Goal: Task Accomplishment & Management: Use online tool/utility

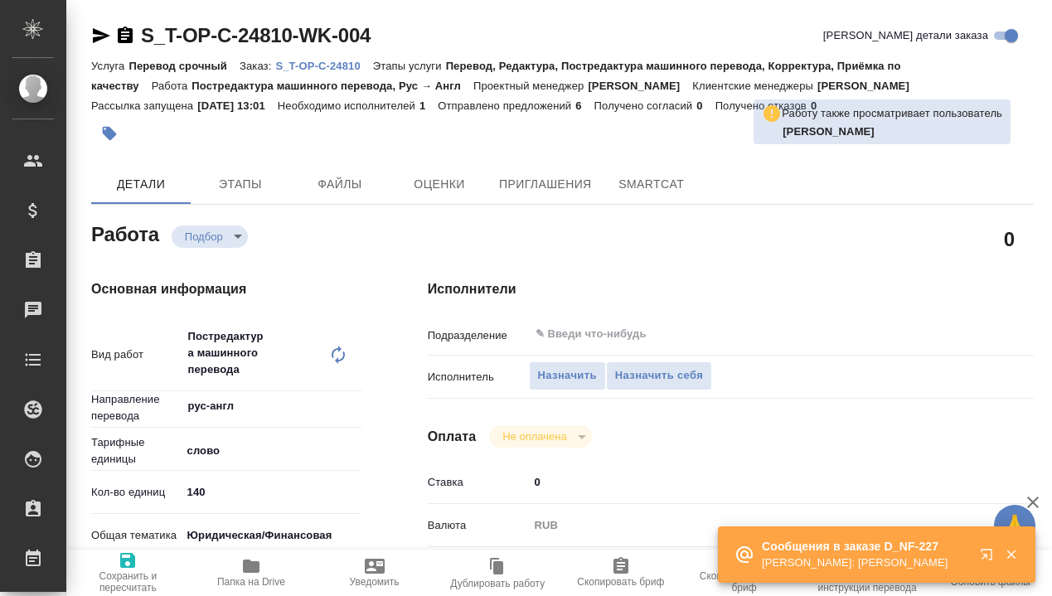
type textarea "x"
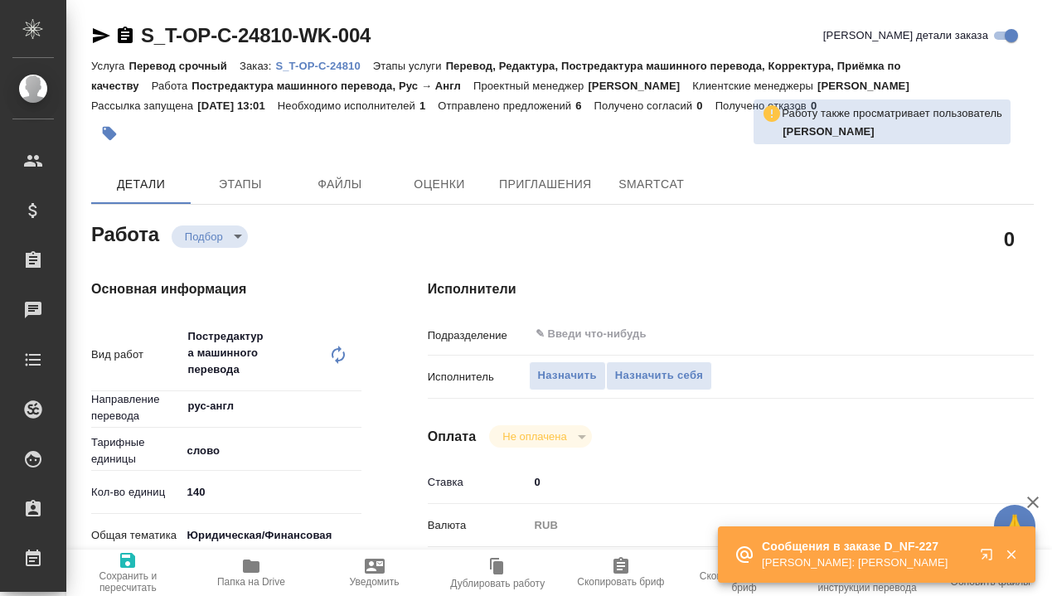
type textarea "x"
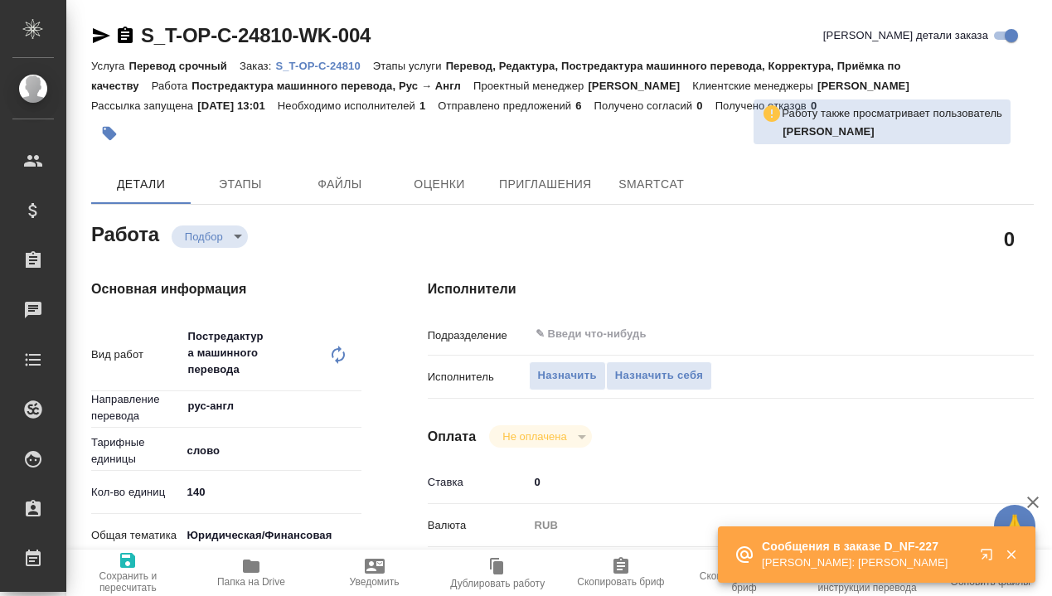
type textarea "x"
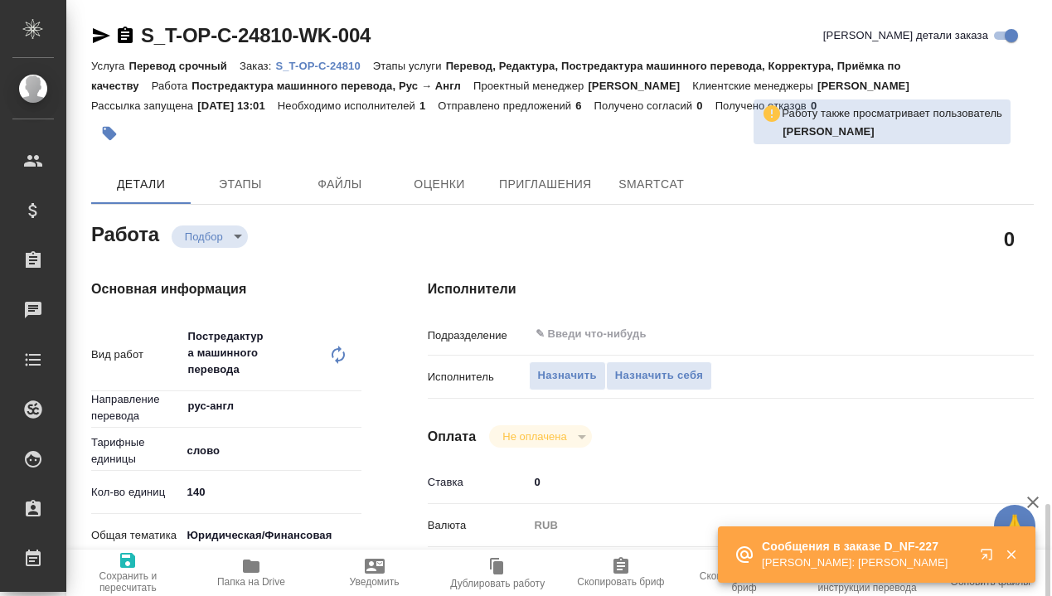
scroll to position [359, 0]
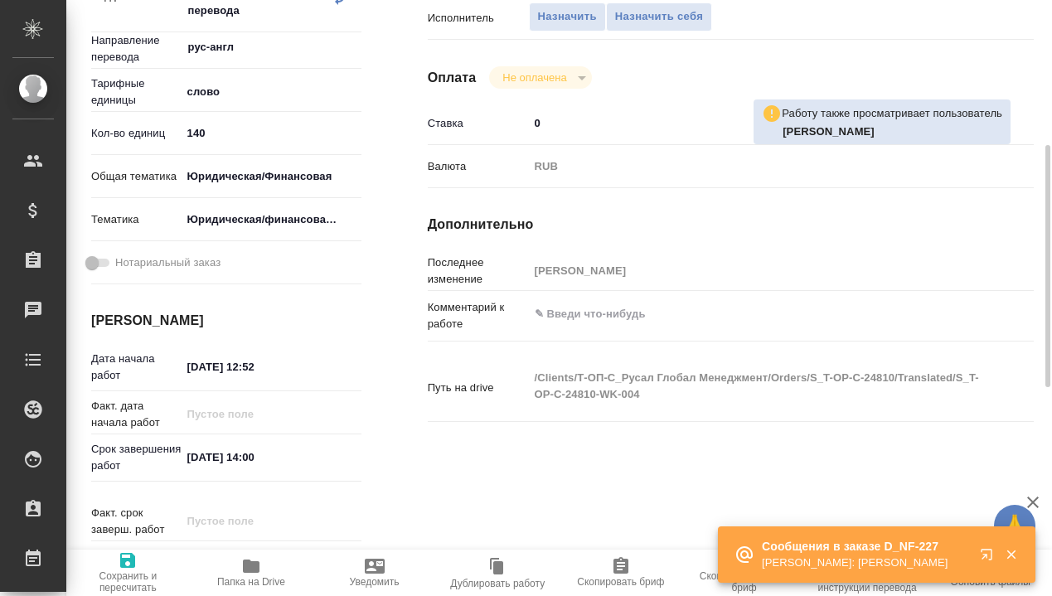
type textarea "x"
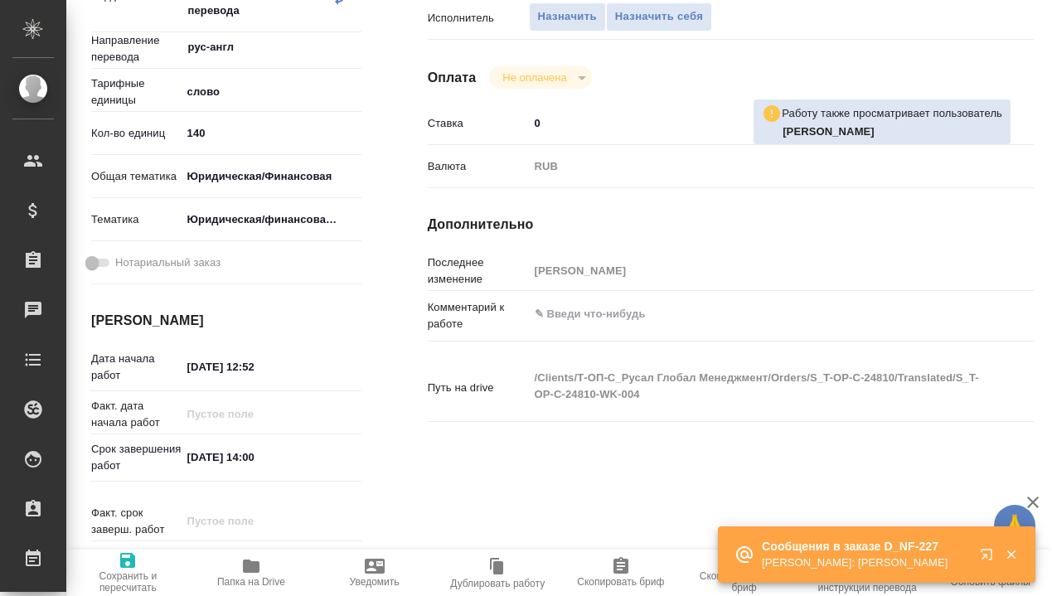
type textarea "x"
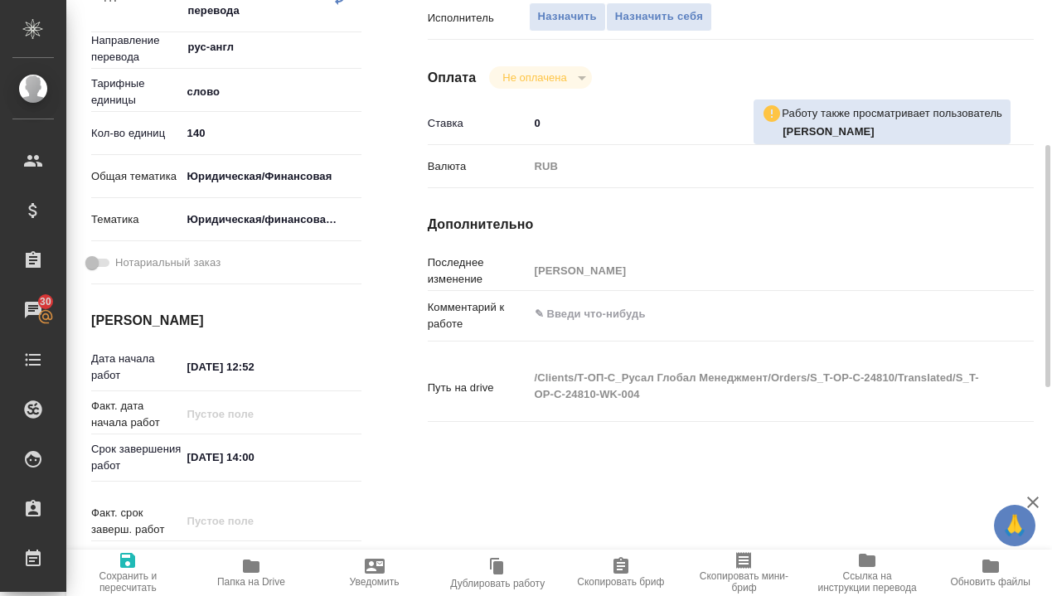
click at [250, 567] on icon "button" at bounding box center [251, 565] width 17 height 13
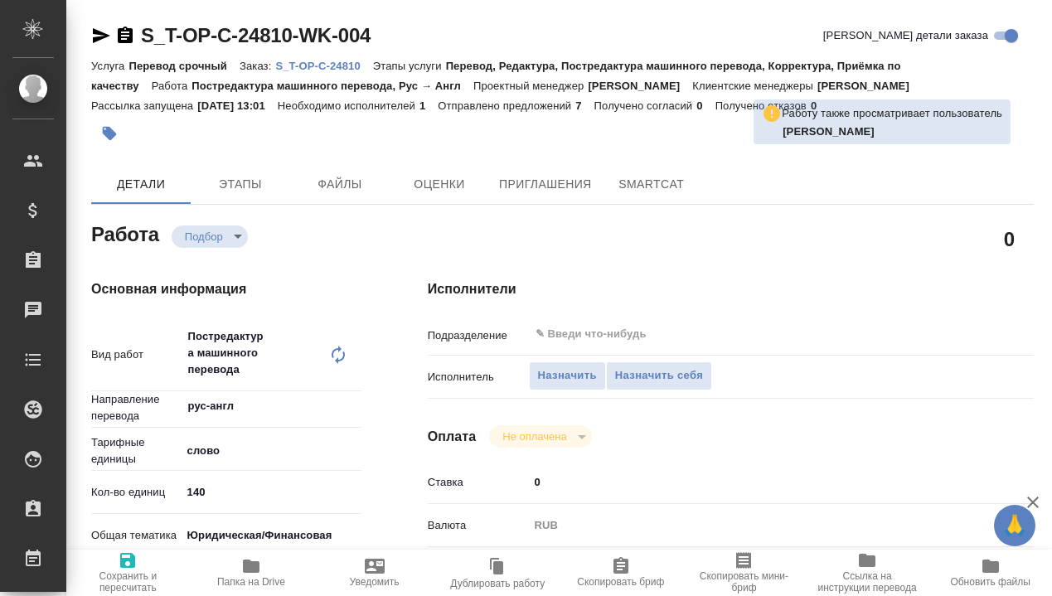
type textarea "x"
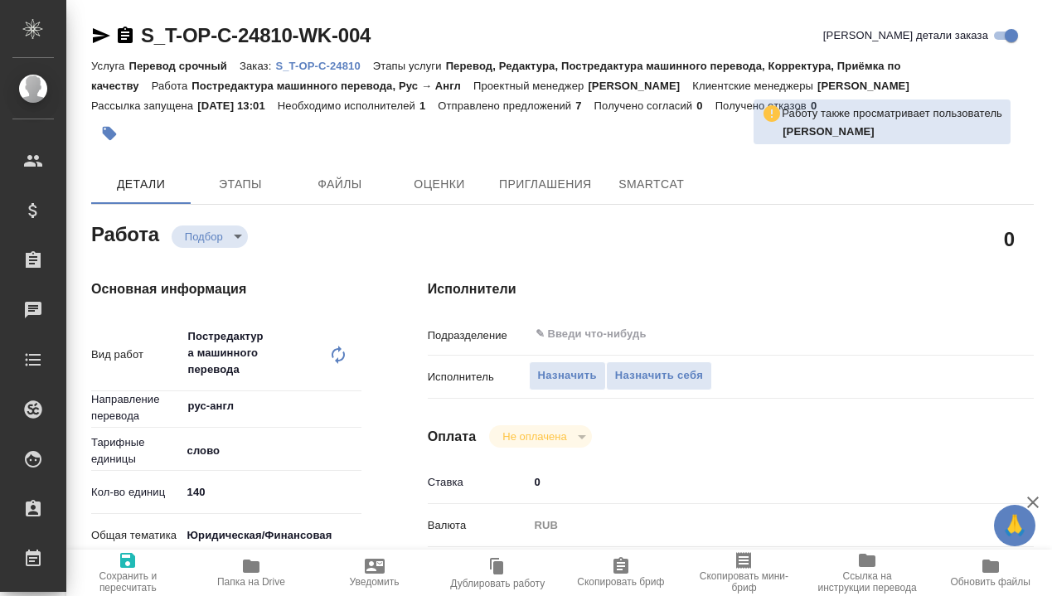
type textarea "x"
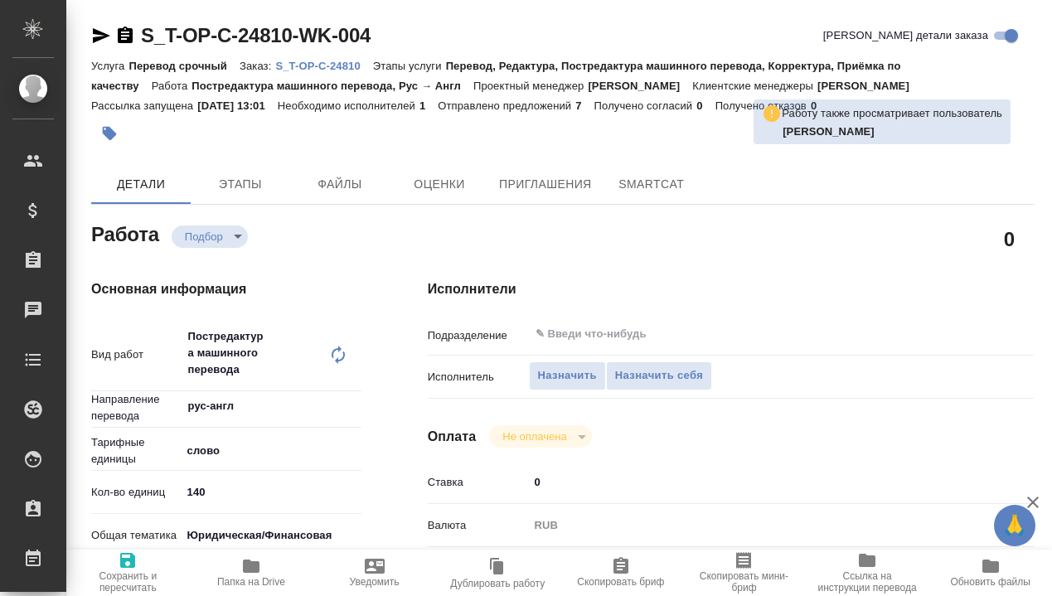
type textarea "x"
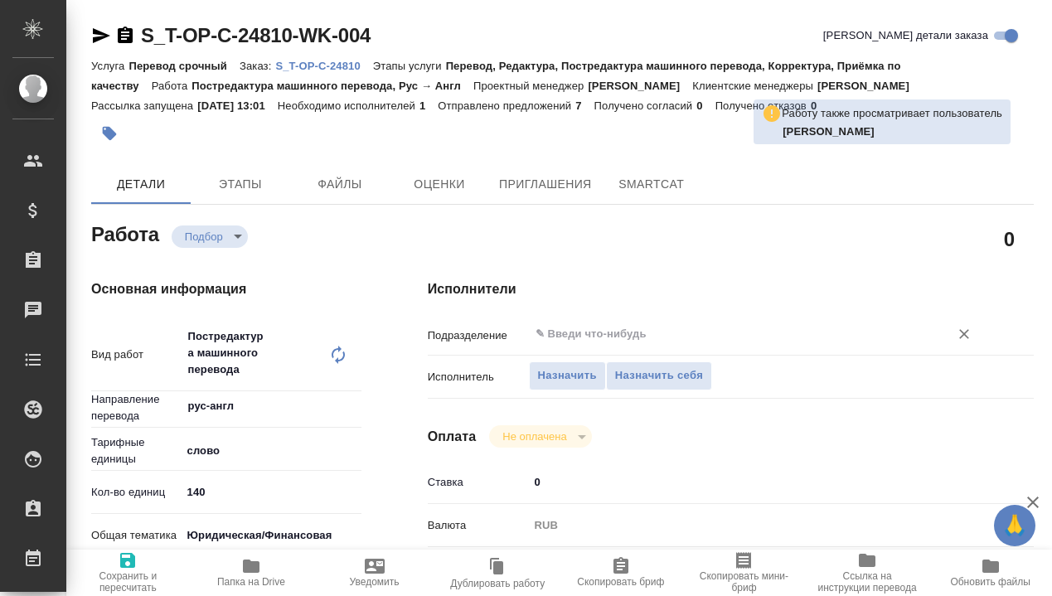
type textarea "x"
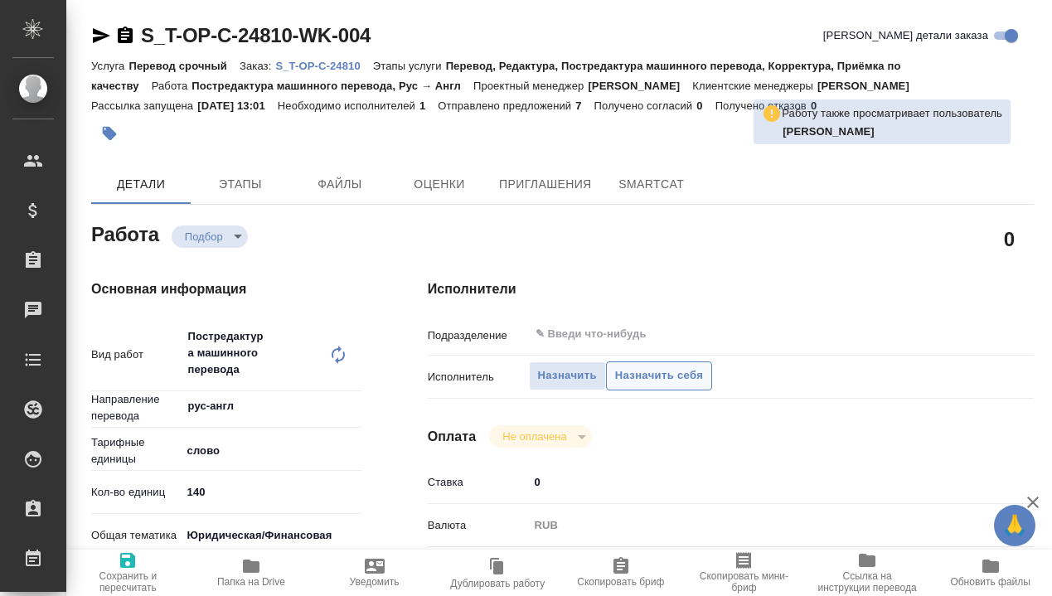
type textarea "x"
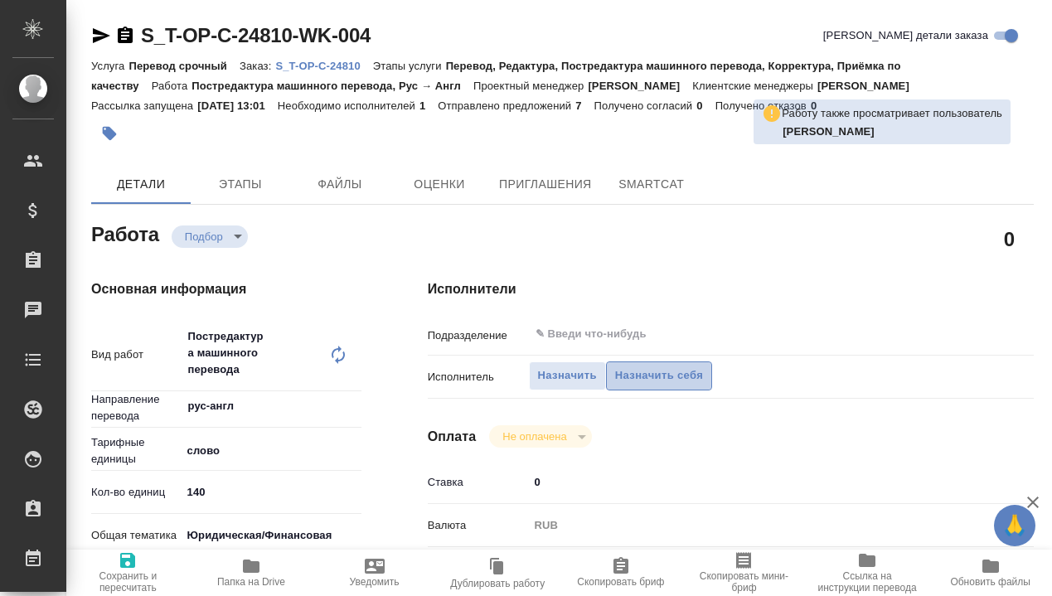
click at [636, 364] on button "Назначить себя" at bounding box center [659, 375] width 106 height 29
type textarea "x"
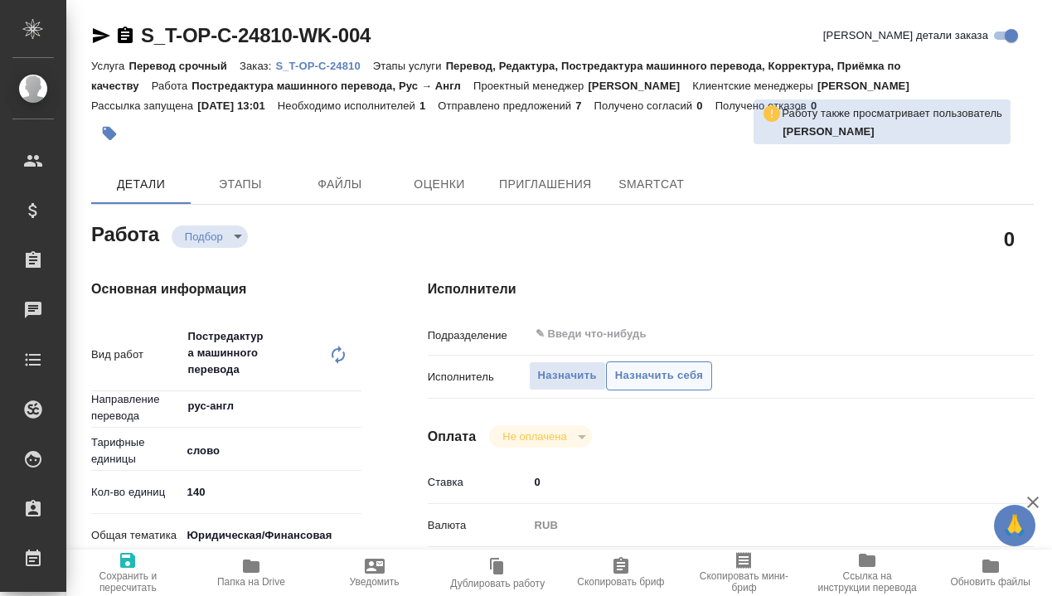
type textarea "x"
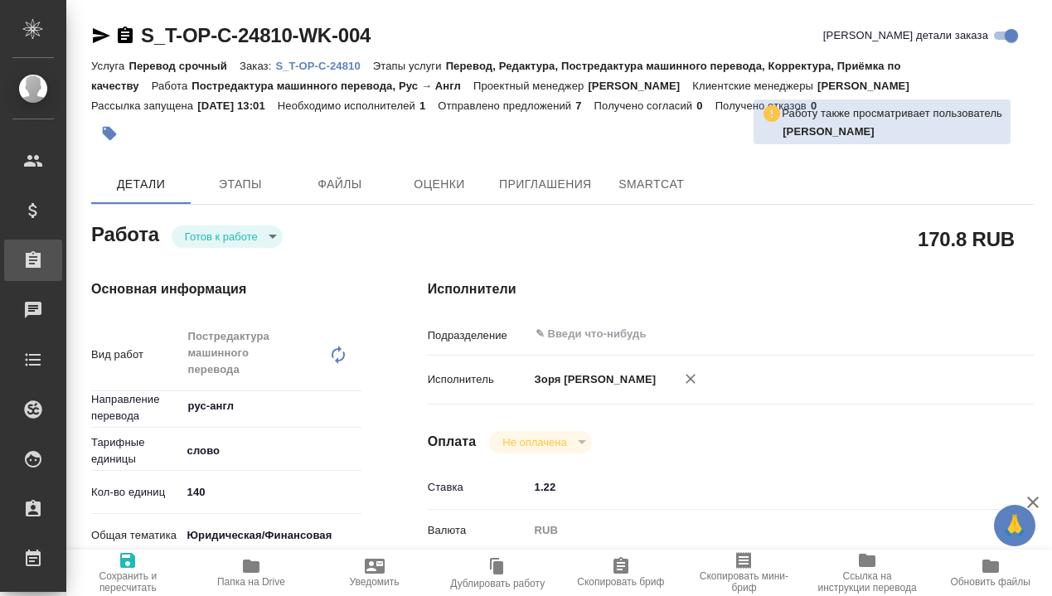
type textarea "x"
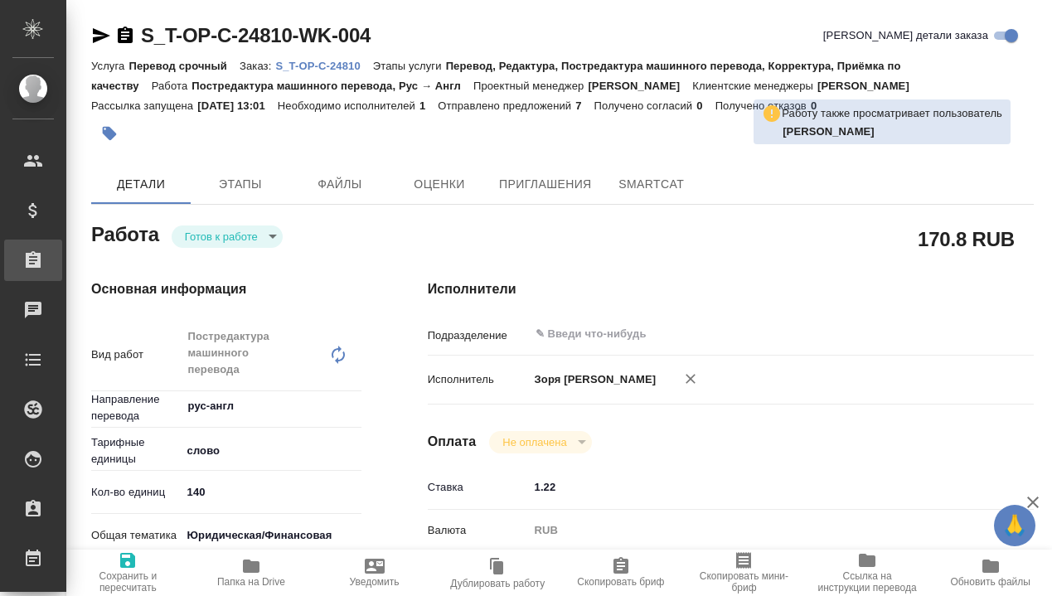
type textarea "x"
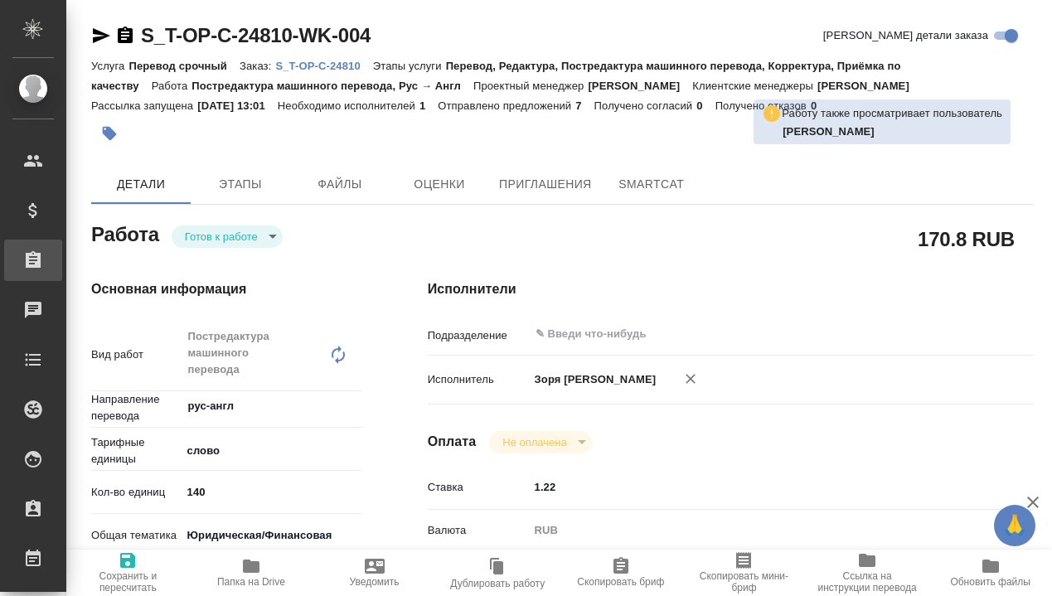
type textarea "x"
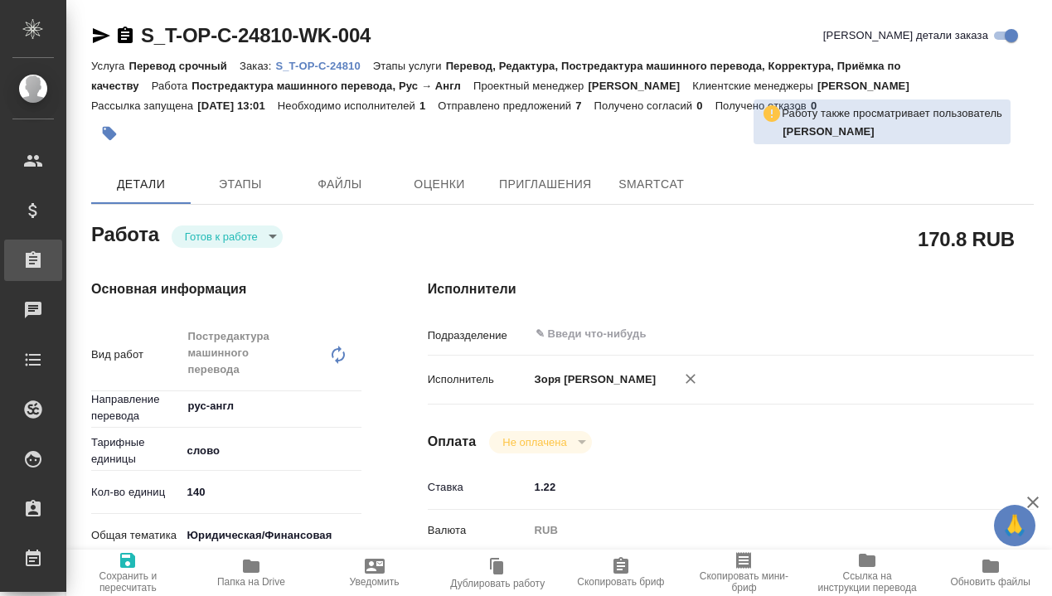
type textarea "x"
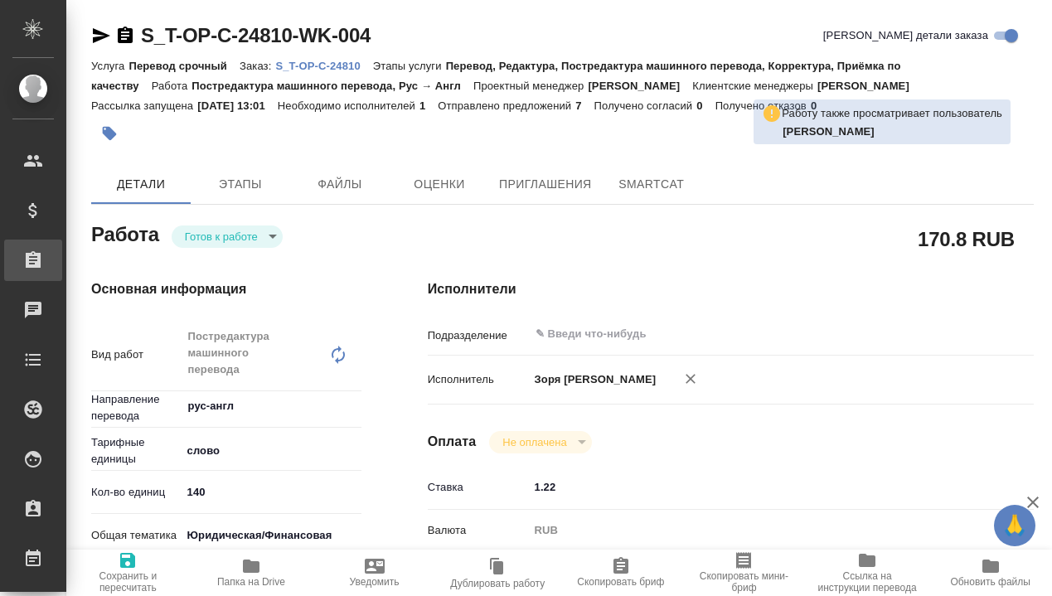
type textarea "x"
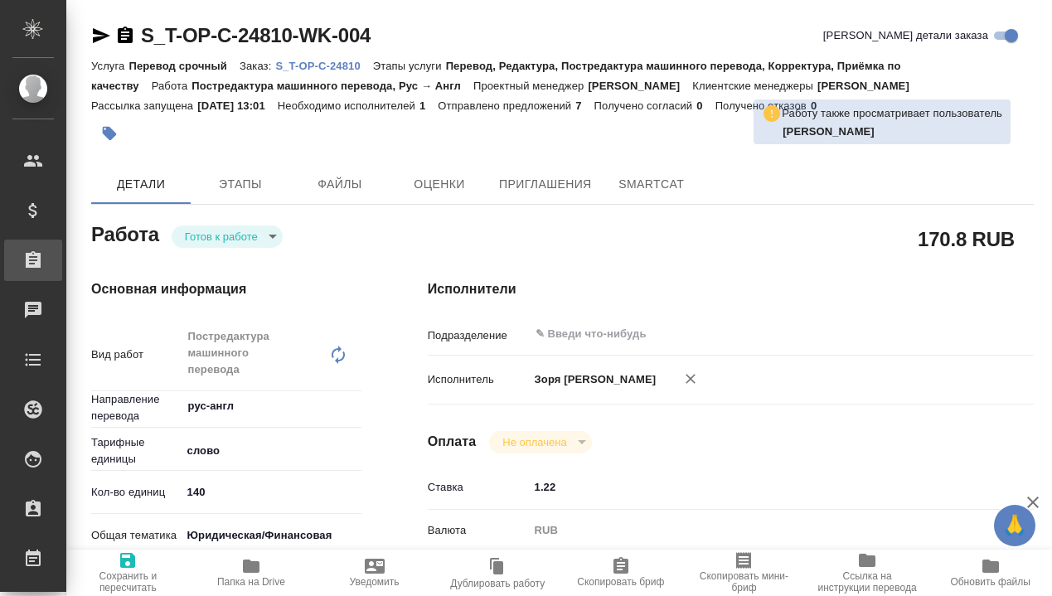
type textarea "x"
